Goal: Task Accomplishment & Management: Manage account settings

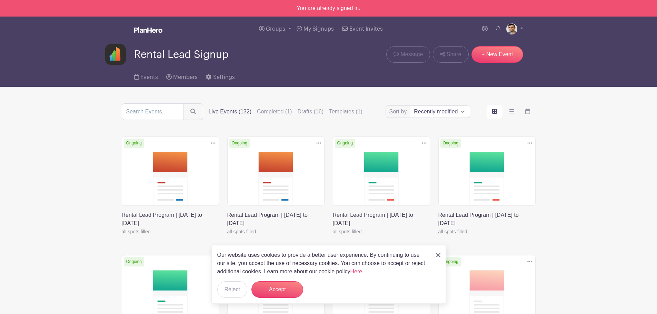
click at [437, 255] on img at bounding box center [439, 255] width 4 height 4
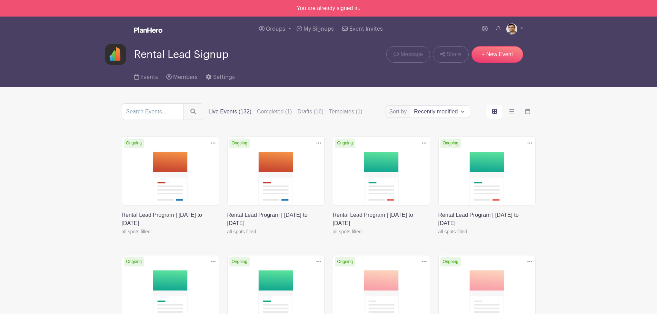
click at [122, 236] on link at bounding box center [122, 236] width 0 height 0
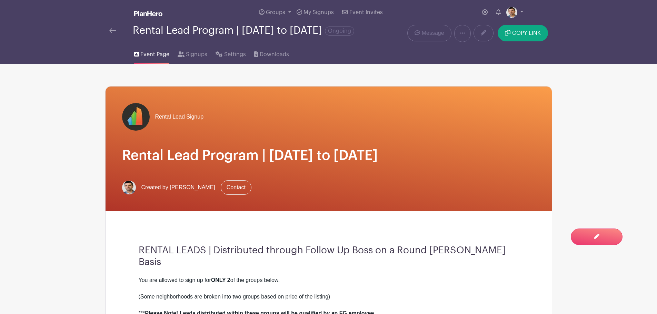
click at [114, 33] on link at bounding box center [112, 31] width 7 height 8
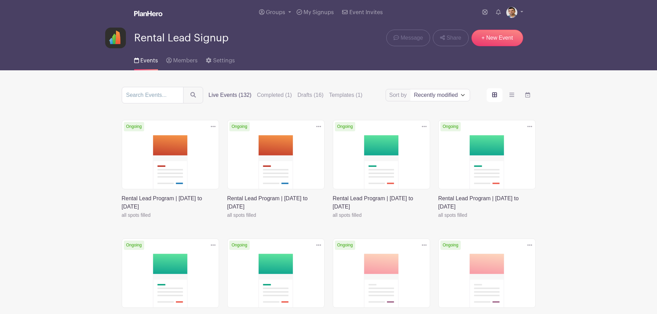
click at [213, 127] on icon at bounding box center [213, 126] width 5 height 1
click at [207, 138] on link "Duplicate" at bounding box center [191, 141] width 55 height 11
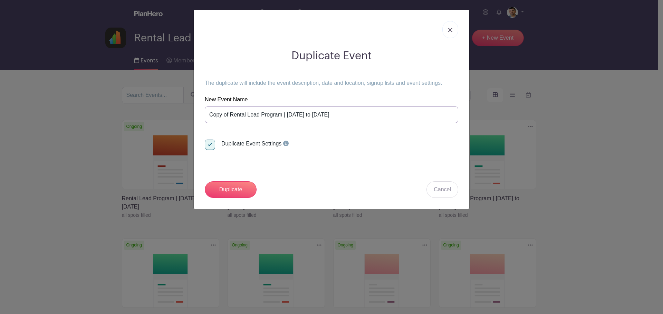
click at [340, 108] on input "Copy of Rental Lead Program | Monday October 6th to Sunday October 12th" at bounding box center [331, 115] width 253 height 17
paste input "Rental Lead Program | [DATE] to [DATE]"
type input "Rental Lead Program | [DATE] to [DATE]"
click at [247, 191] on input "Duplicate" at bounding box center [231, 190] width 52 height 17
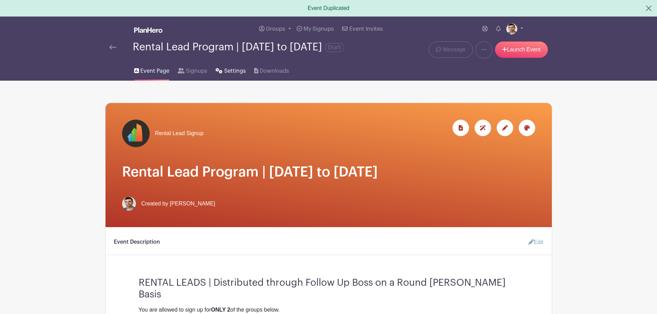
click at [228, 75] on span "Settings" at bounding box center [235, 71] width 22 height 8
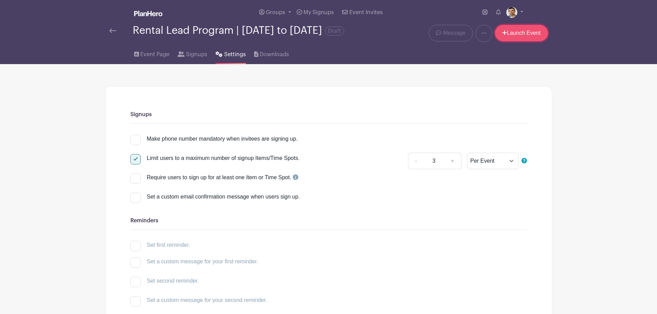
click at [538, 37] on link "Launch Event" at bounding box center [521, 33] width 53 height 17
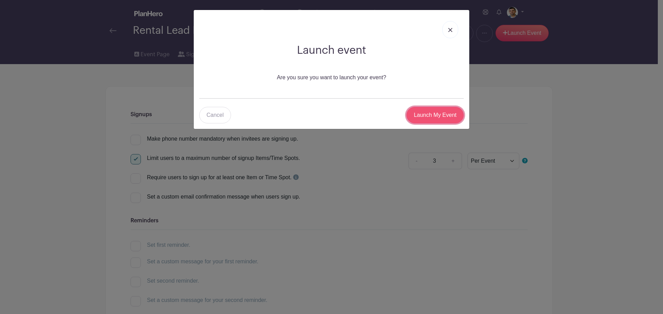
click at [437, 117] on input "Launch My Event" at bounding box center [434, 115] width 57 height 17
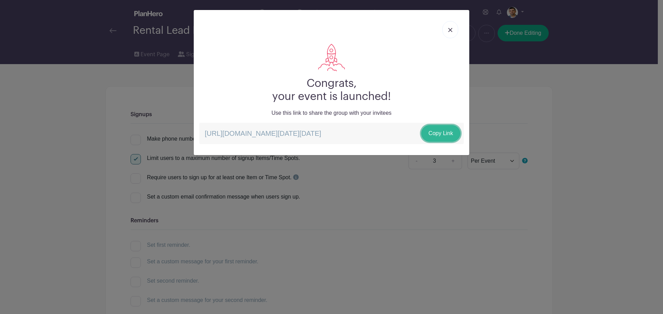
click at [443, 131] on link "Copy Link" at bounding box center [440, 133] width 39 height 17
click at [448, 32] on link at bounding box center [450, 29] width 16 height 17
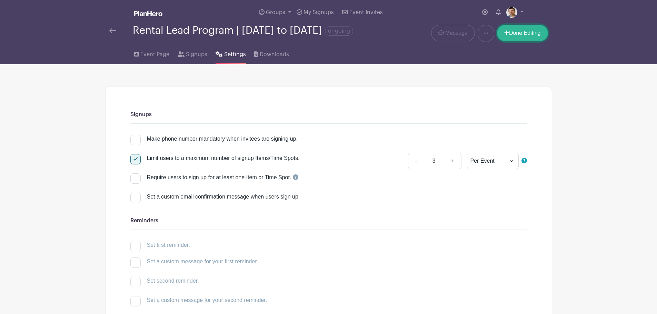
drag, startPoint x: 515, startPoint y: 38, endPoint x: 513, endPoint y: 72, distance: 34.2
click at [515, 38] on link "Done Editing" at bounding box center [522, 33] width 51 height 17
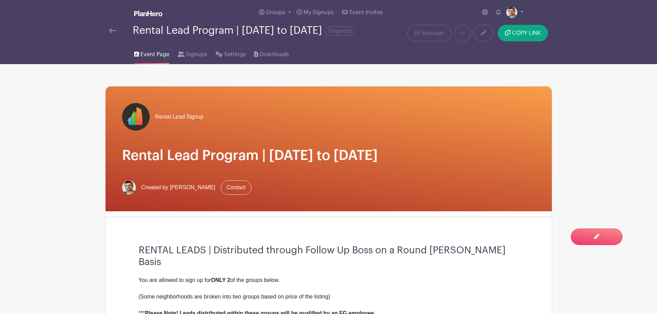
click at [511, 19] on li "My account Downloads Logout" at bounding box center [515, 13] width 17 height 14
click at [513, 11] on img at bounding box center [512, 12] width 11 height 11
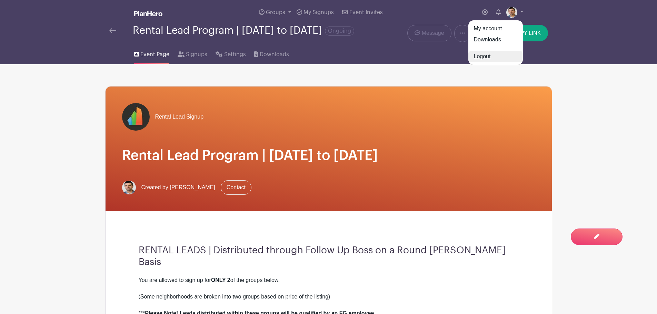
click at [486, 57] on link "Logout" at bounding box center [496, 56] width 55 height 11
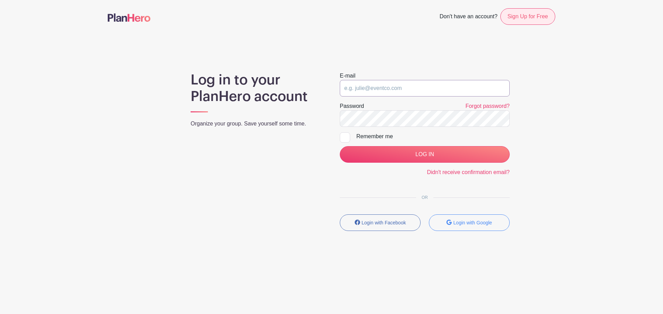
type input "[PERSON_NAME][EMAIL_ADDRESS][DOMAIN_NAME]"
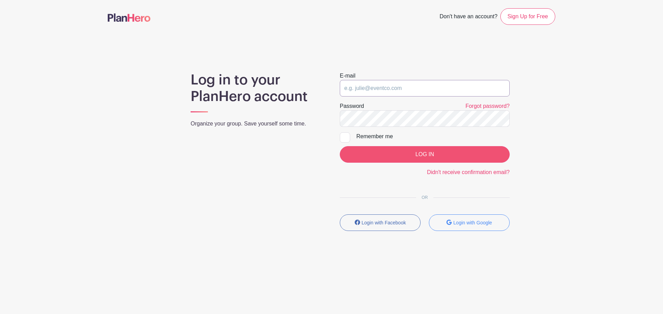
type input "[PERSON_NAME][EMAIL_ADDRESS][DOMAIN_NAME]"
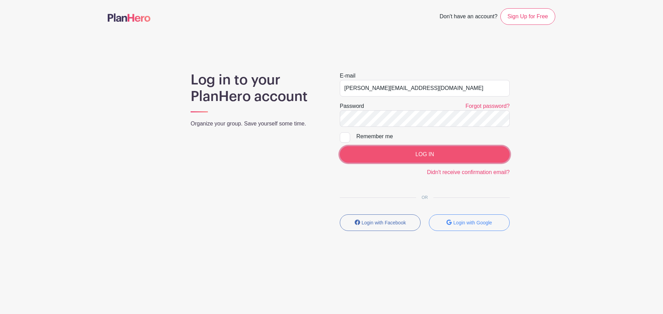
click at [395, 155] on input "LOG IN" at bounding box center [425, 154] width 170 height 17
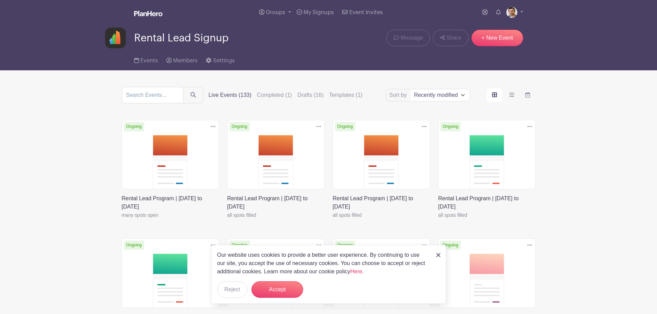
click at [122, 219] on link at bounding box center [122, 219] width 0 height 0
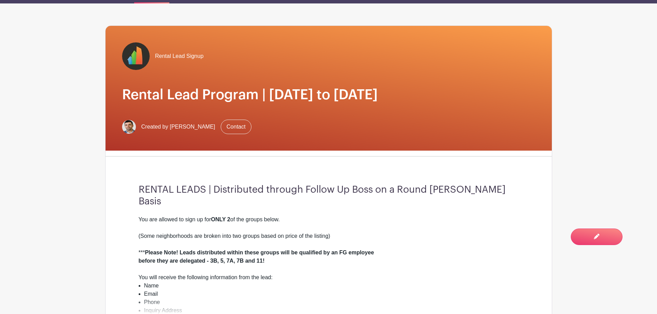
scroll to position [207, 0]
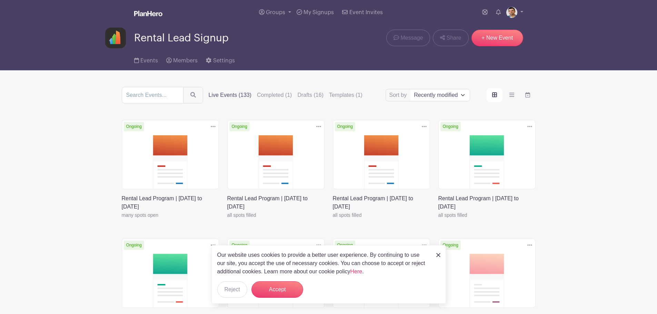
click at [227, 219] on link at bounding box center [227, 219] width 0 height 0
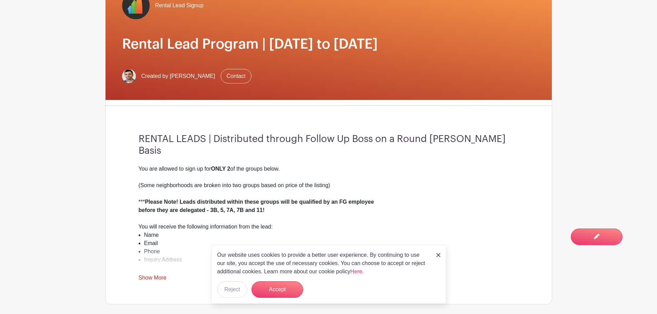
scroll to position [242, 0]
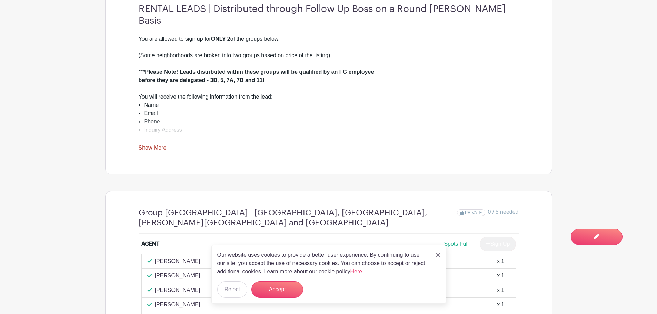
click at [153, 154] on link "Show More" at bounding box center [153, 149] width 28 height 9
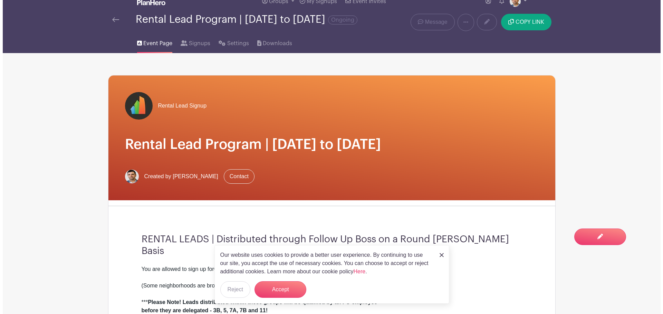
scroll to position [0, 0]
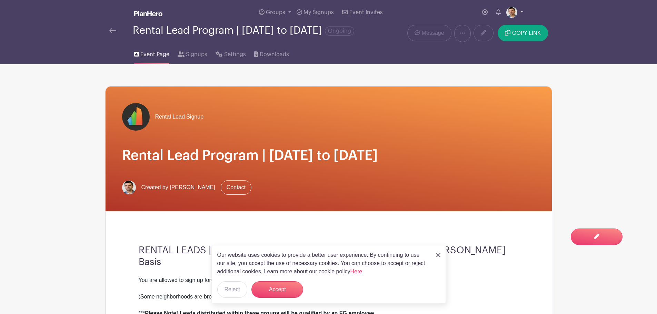
click at [508, 14] on img at bounding box center [512, 12] width 11 height 11
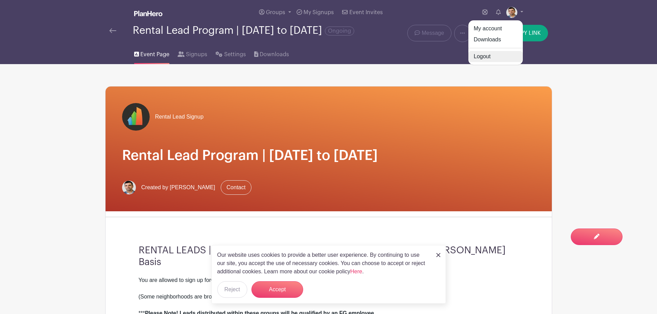
click at [499, 57] on link "Logout" at bounding box center [496, 56] width 55 height 11
